Goal: Transaction & Acquisition: Purchase product/service

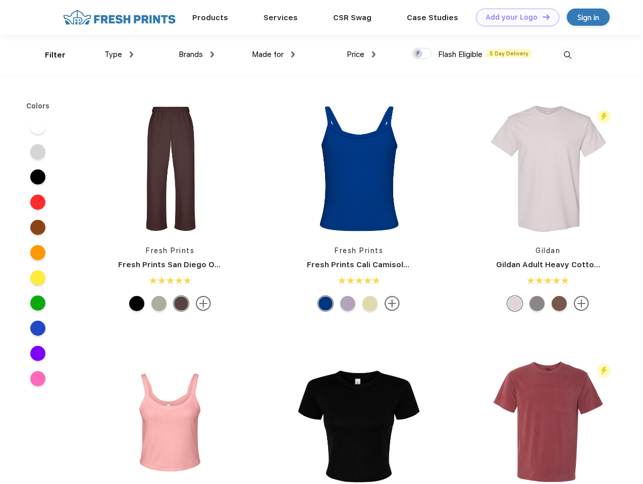
click at [513, 17] on link "Add your Logo Design Tool" at bounding box center [517, 18] width 83 height 18
click at [0, 0] on div "Design Tool" at bounding box center [0, 0] width 0 height 0
click at [541, 17] on link "Add your Logo Design Tool" at bounding box center [517, 18] width 83 height 18
click at [48, 55] on div "Filter" at bounding box center [55, 55] width 21 height 12
click at [119, 54] on span "Type" at bounding box center [113, 54] width 18 height 9
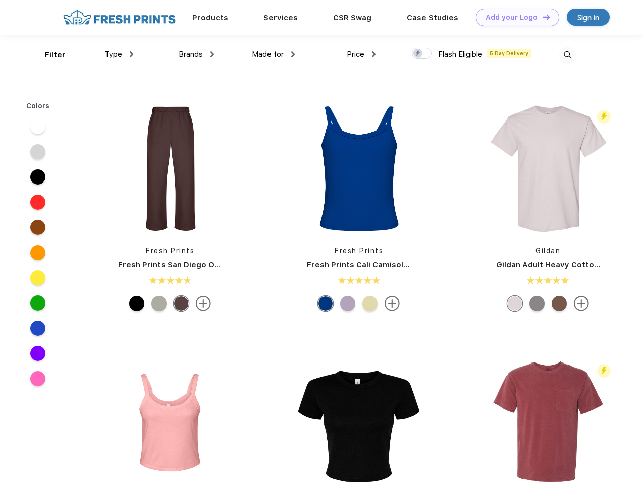
click at [196, 54] on span "Brands" at bounding box center [191, 54] width 24 height 9
click at [273, 54] on span "Made for" at bounding box center [268, 54] width 32 height 9
click at [361, 54] on span "Price" at bounding box center [356, 54] width 18 height 9
click at [422, 54] on div at bounding box center [422, 53] width 20 height 11
click at [418, 54] on input "checkbox" at bounding box center [415, 50] width 7 height 7
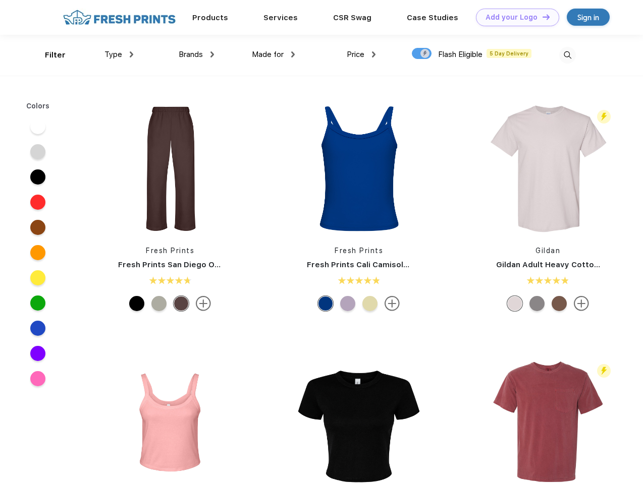
click at [567, 55] on img at bounding box center [567, 55] width 17 height 17
